Goal: Information Seeking & Learning: Learn about a topic

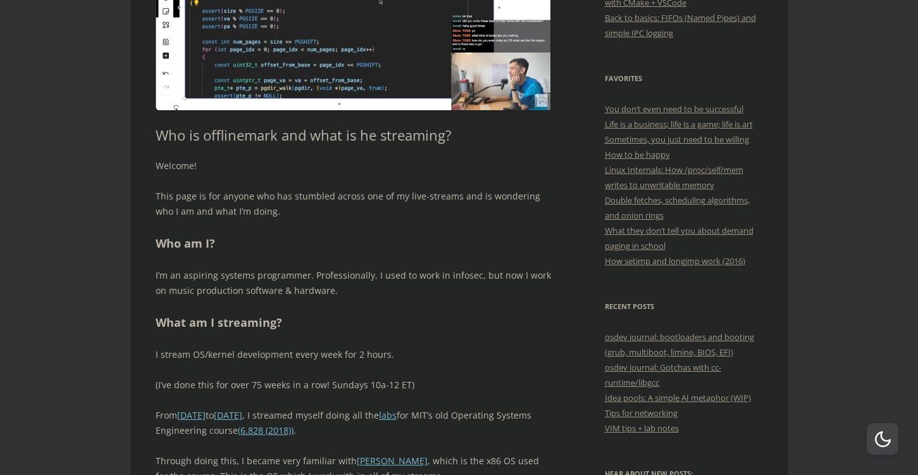
scroll to position [416, 0]
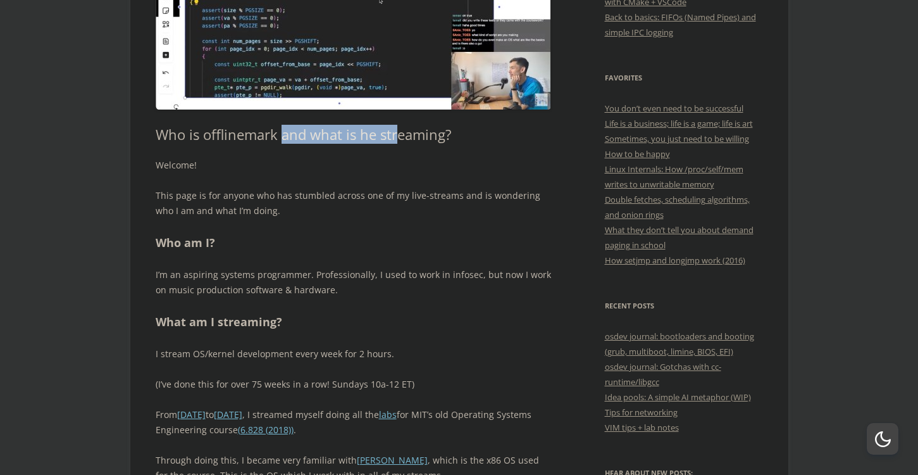
drag, startPoint x: 280, startPoint y: 134, endPoint x: 406, endPoint y: 132, distance: 126.0
click at [406, 132] on h1 "Who is offlinemark and what is he streaming?" at bounding box center [354, 134] width 396 height 16
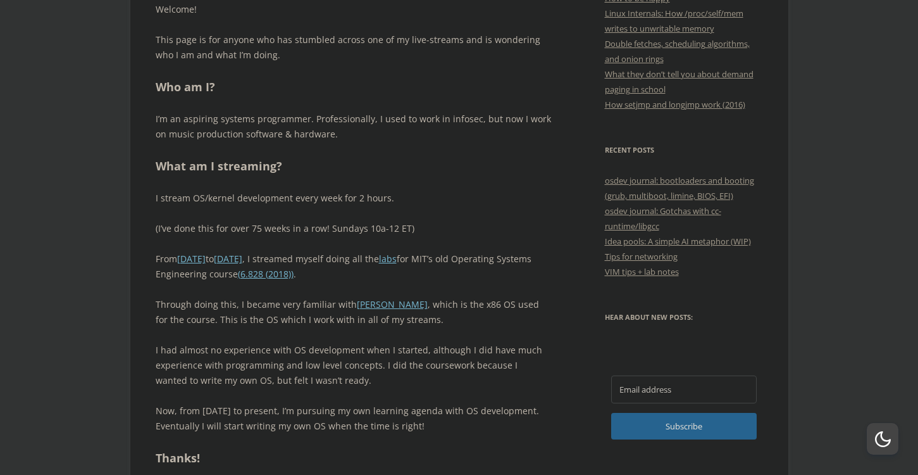
scroll to position [604, 0]
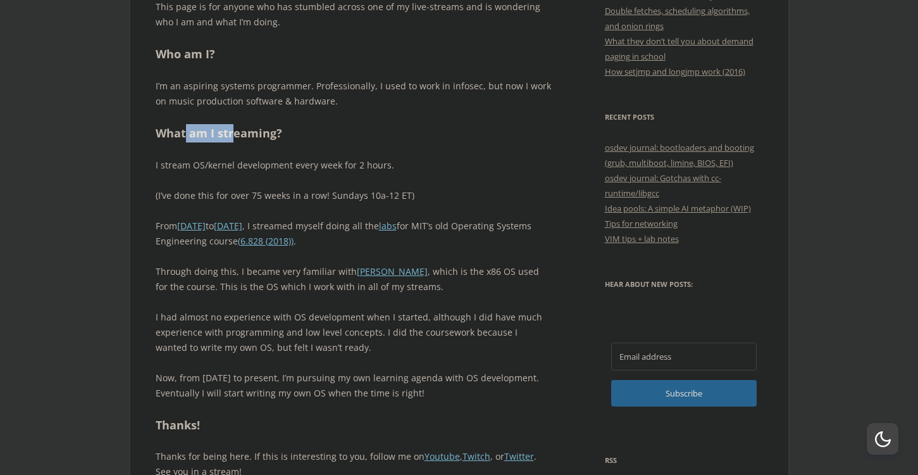
drag, startPoint x: 185, startPoint y: 139, endPoint x: 261, endPoint y: 131, distance: 77.0
click at [261, 131] on h2 "What am I streaming?" at bounding box center [354, 133] width 396 height 18
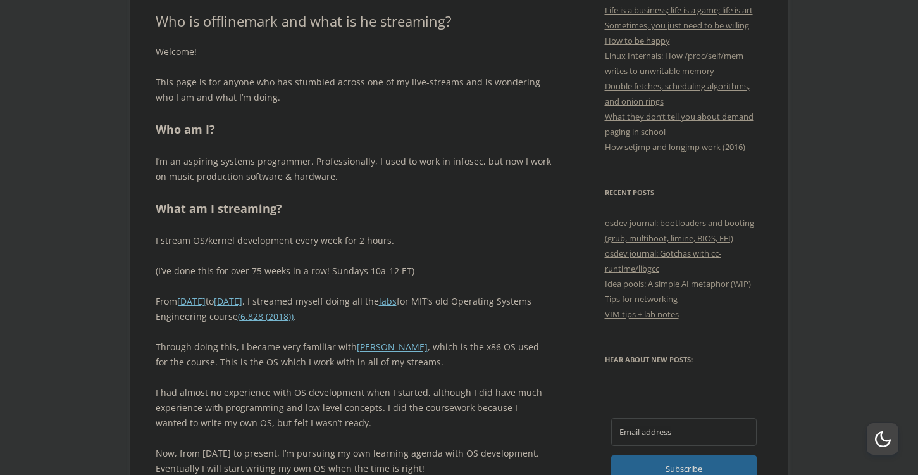
scroll to position [538, 0]
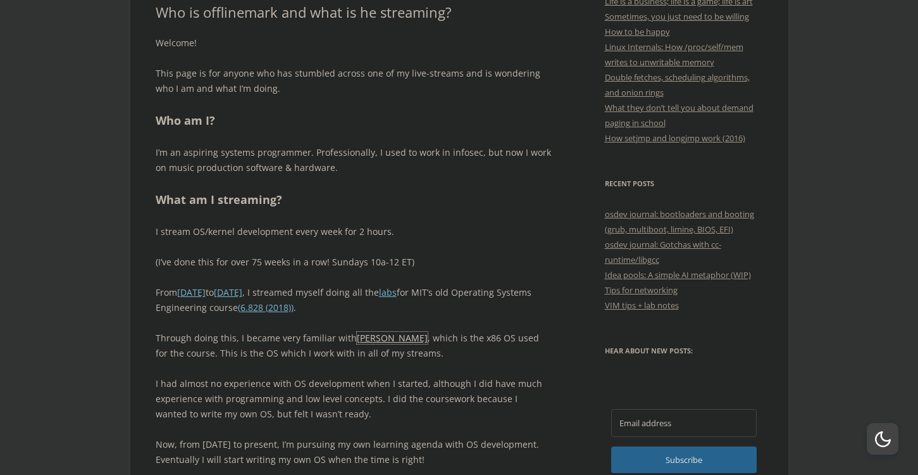
click at [357, 341] on link "[PERSON_NAME]" at bounding box center [392, 338] width 71 height 12
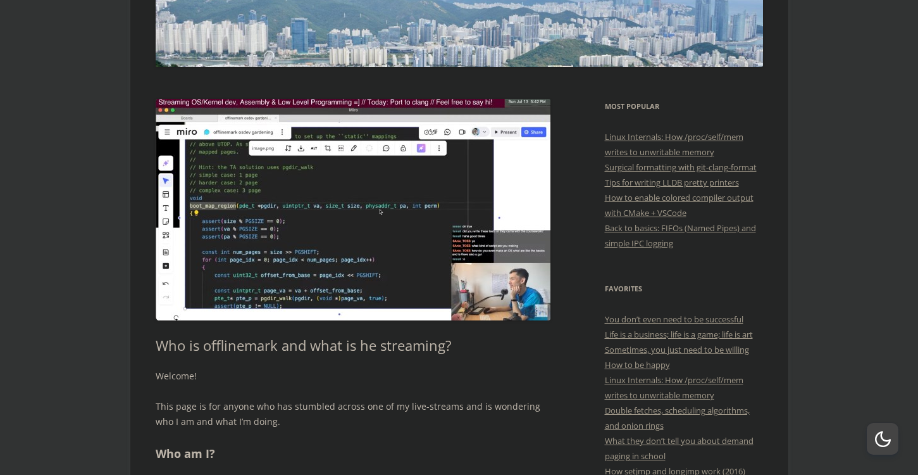
scroll to position [210, 0]
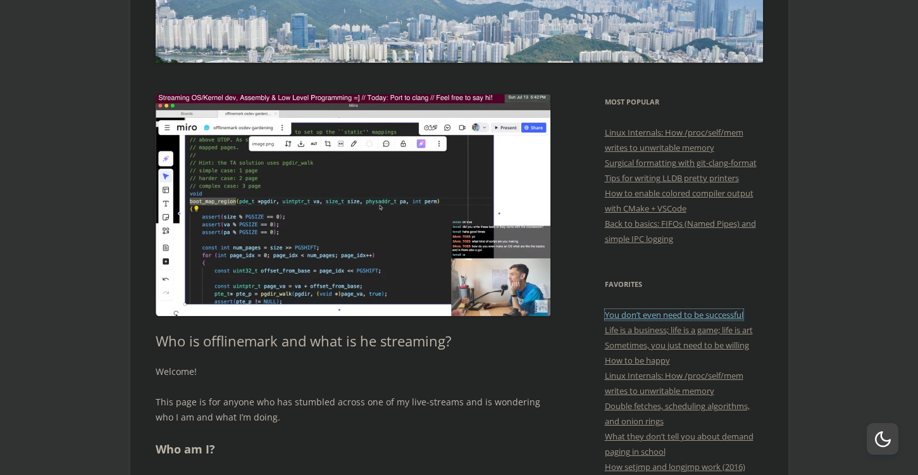
click at [639, 315] on link "You don’t even need to be successful" at bounding box center [674, 314] width 139 height 11
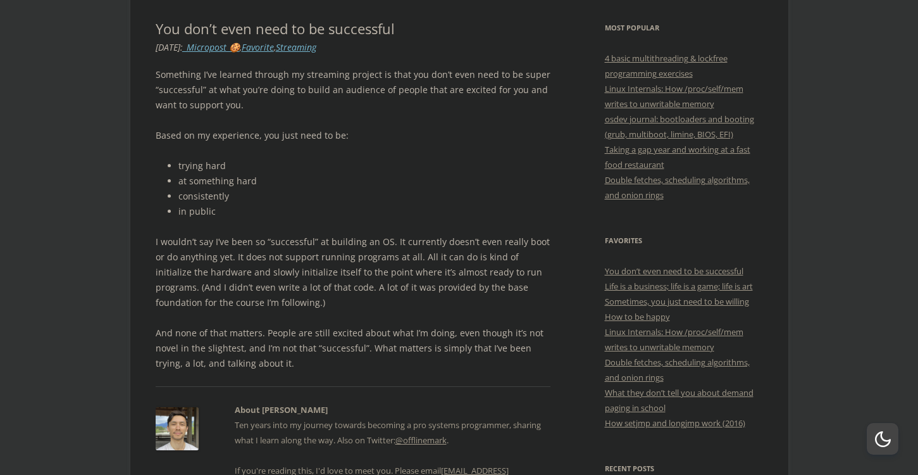
scroll to position [281, 0]
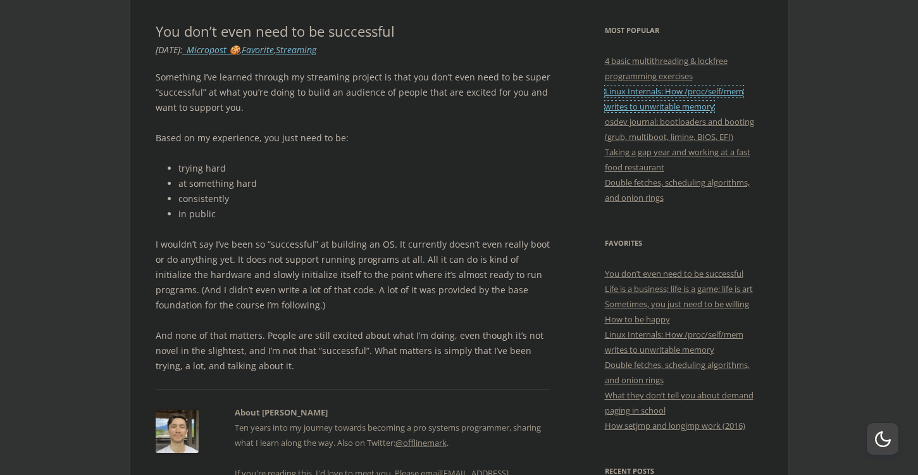
click at [613, 85] on link "Linux Internals: How /proc/self/mem writes to unwritable memory" at bounding box center [674, 98] width 139 height 27
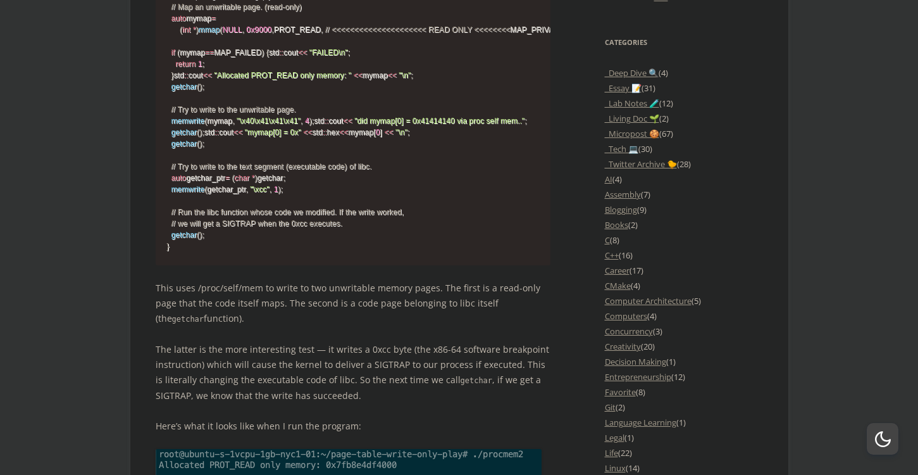
scroll to position [1117, 0]
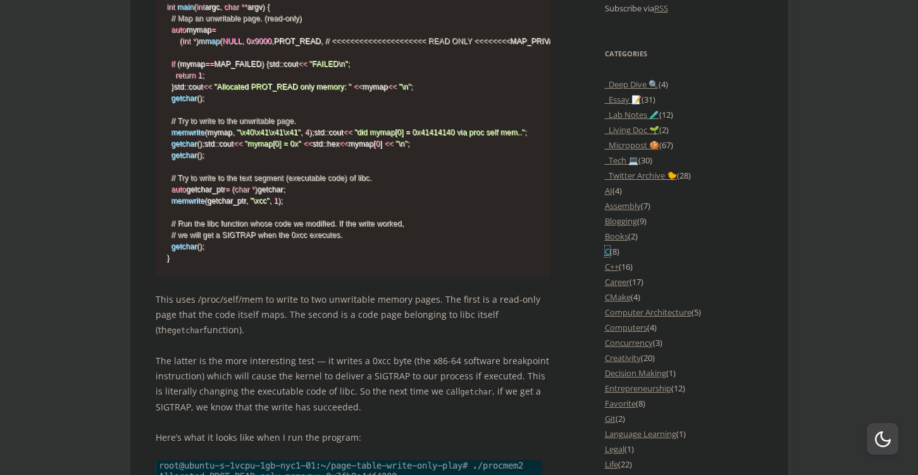
click at [610, 249] on link "C" at bounding box center [607, 251] width 5 height 11
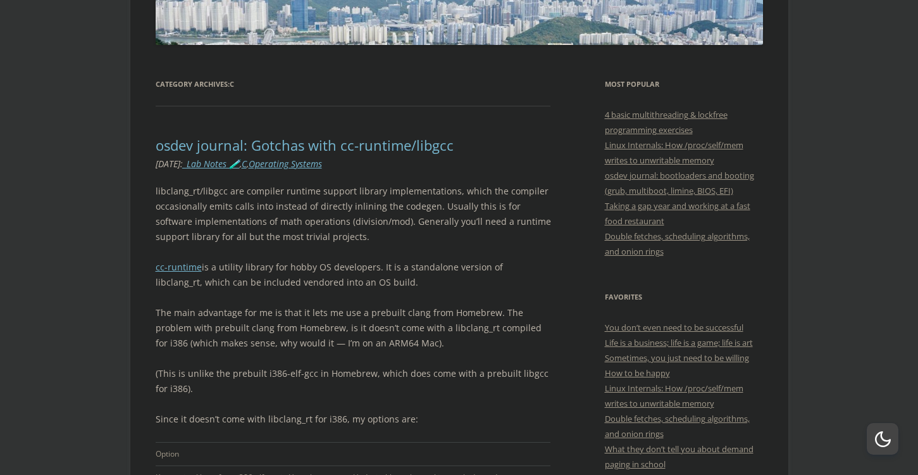
scroll to position [225, 0]
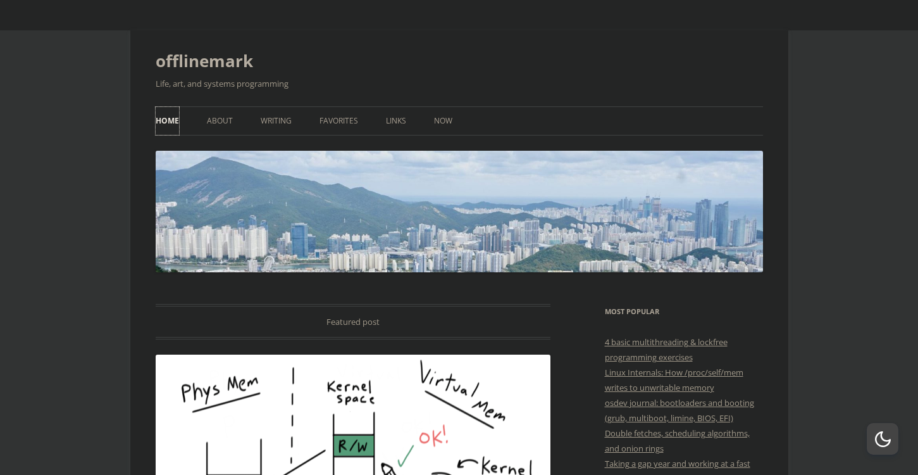
click at [161, 119] on link "Home" at bounding box center [167, 121] width 23 height 28
click at [382, 116] on ul "Home About Writing Favorites Links Now" at bounding box center [460, 120] width 608 height 29
click at [448, 118] on link "Now" at bounding box center [443, 121] width 18 height 28
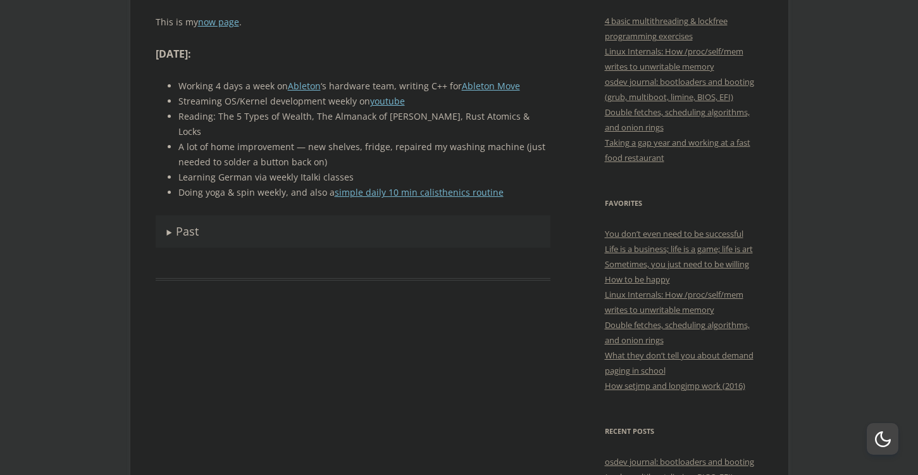
scroll to position [325, 0]
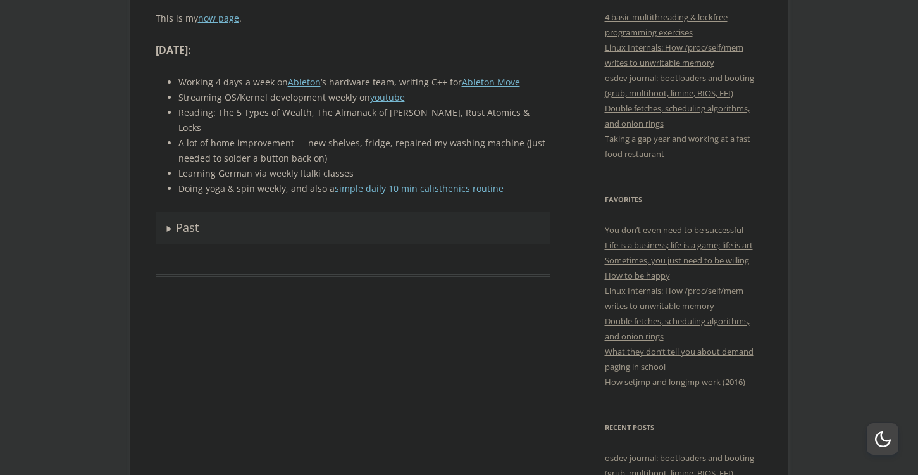
click at [180, 220] on span "Past" at bounding box center [187, 227] width 23 height 15
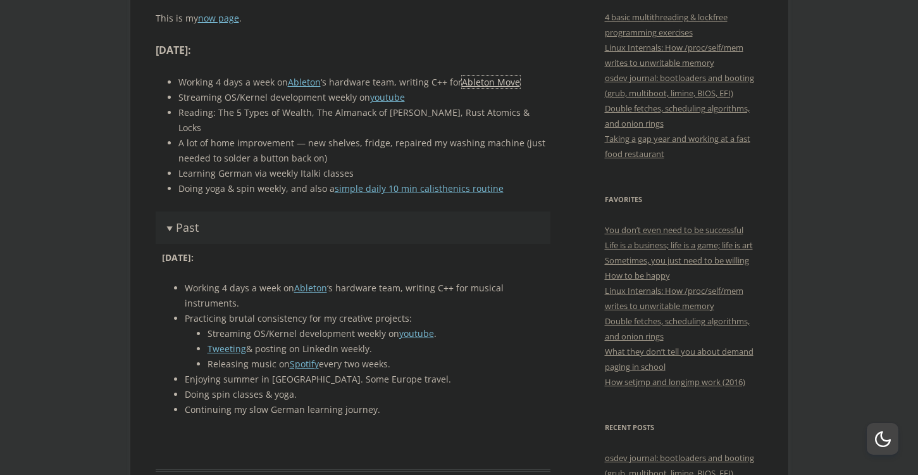
click at [471, 87] on link "Ableton Move" at bounding box center [491, 82] width 58 height 12
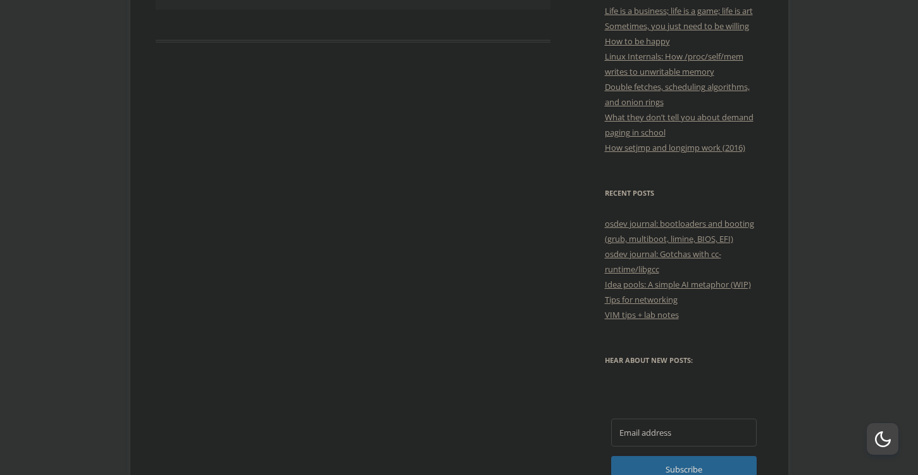
scroll to position [558, 0]
click at [635, 286] on link "Idea pools: A simple AI metaphor (WIP)" at bounding box center [678, 284] width 146 height 11
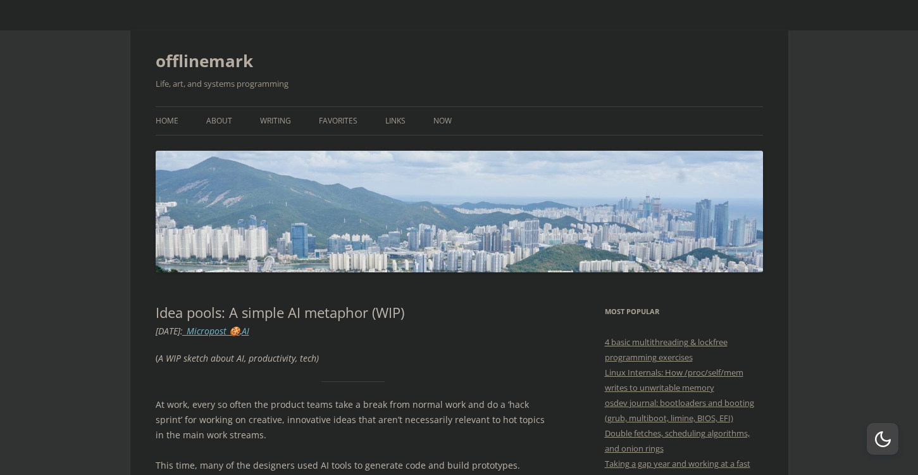
click at [635, 286] on header "offlinemark Life, art, and systems programming Menu Skip to content Home About …" at bounding box center [460, 159] width 608 height 258
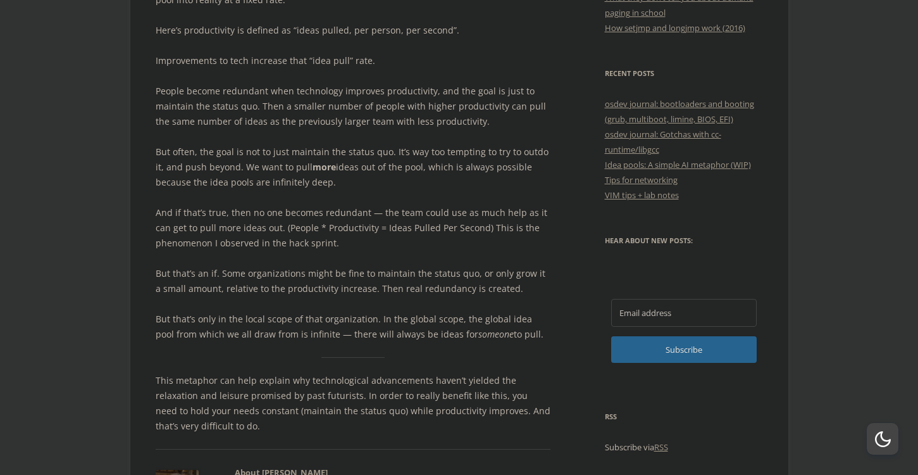
scroll to position [684, 0]
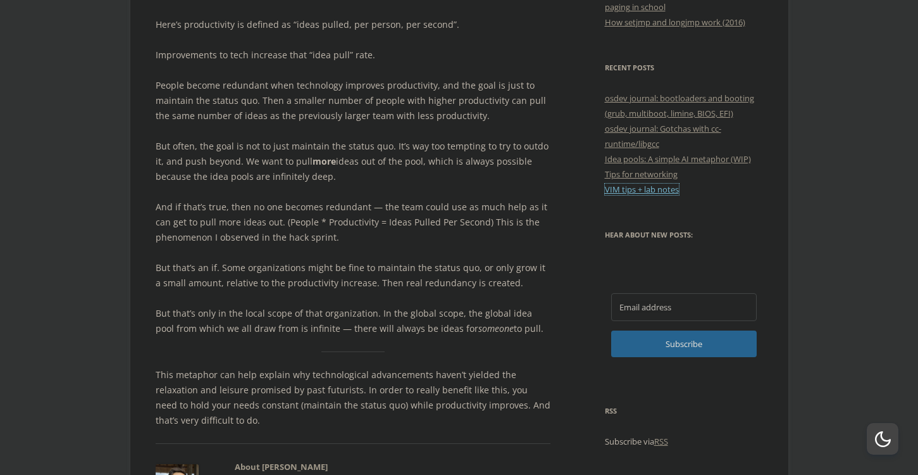
click at [624, 192] on link "VIM tips + lab notes" at bounding box center [642, 189] width 74 height 11
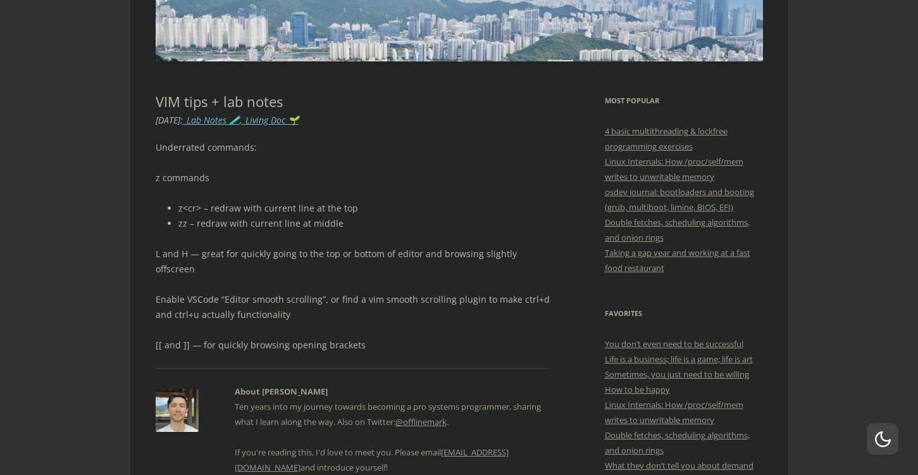
scroll to position [213, 0]
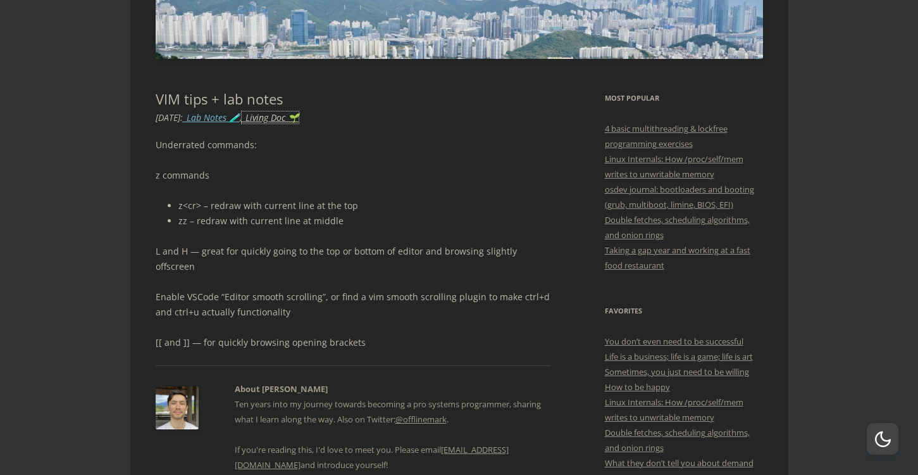
click at [299, 119] on link "_Living Doc 🌱" at bounding box center [270, 117] width 57 height 12
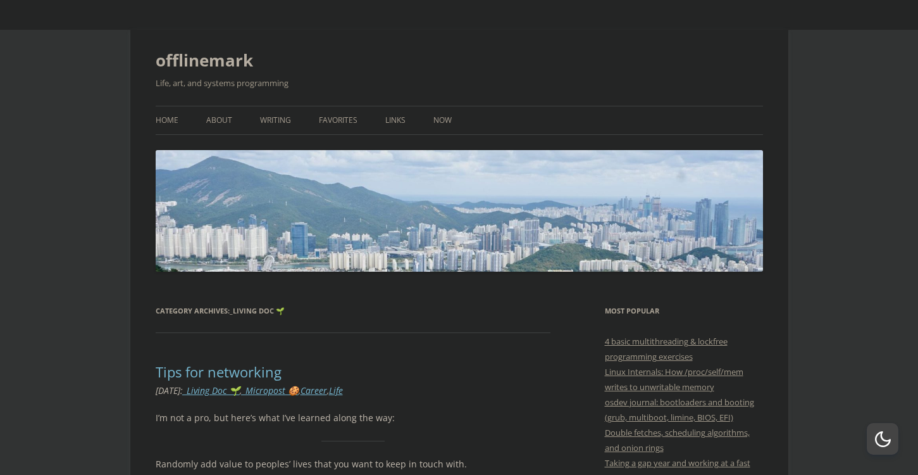
scroll to position [2, 0]
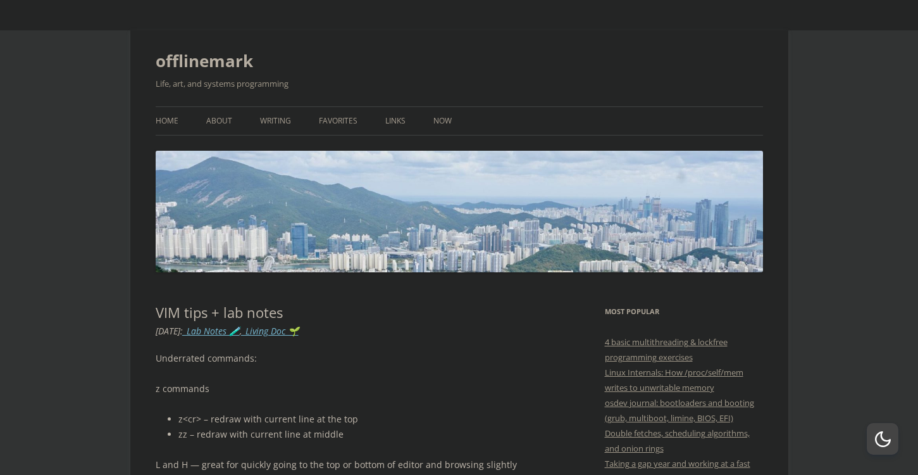
scroll to position [213, 0]
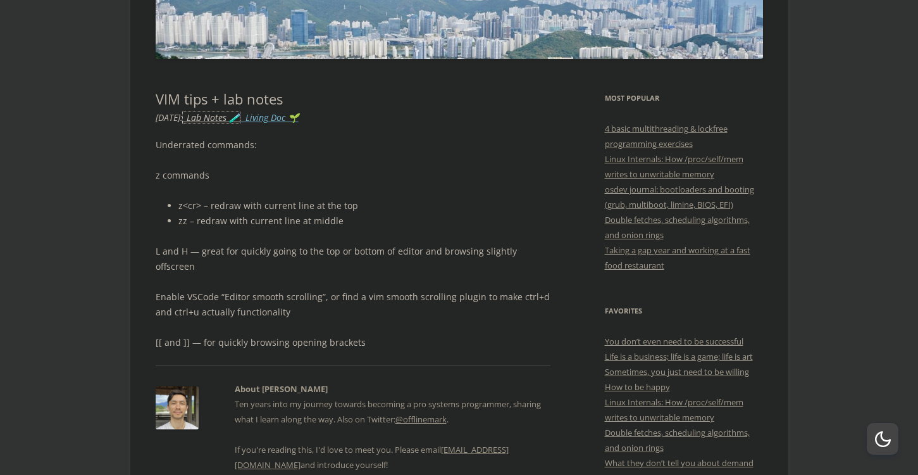
click at [240, 123] on link "_Lab Notes 🧪" at bounding box center [211, 117] width 57 height 12
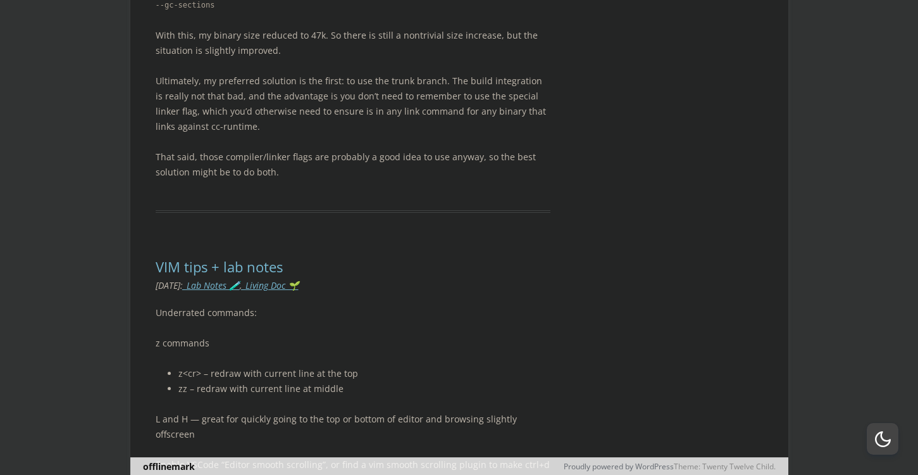
scroll to position [4536, 0]
